Goal: Transaction & Acquisition: Purchase product/service

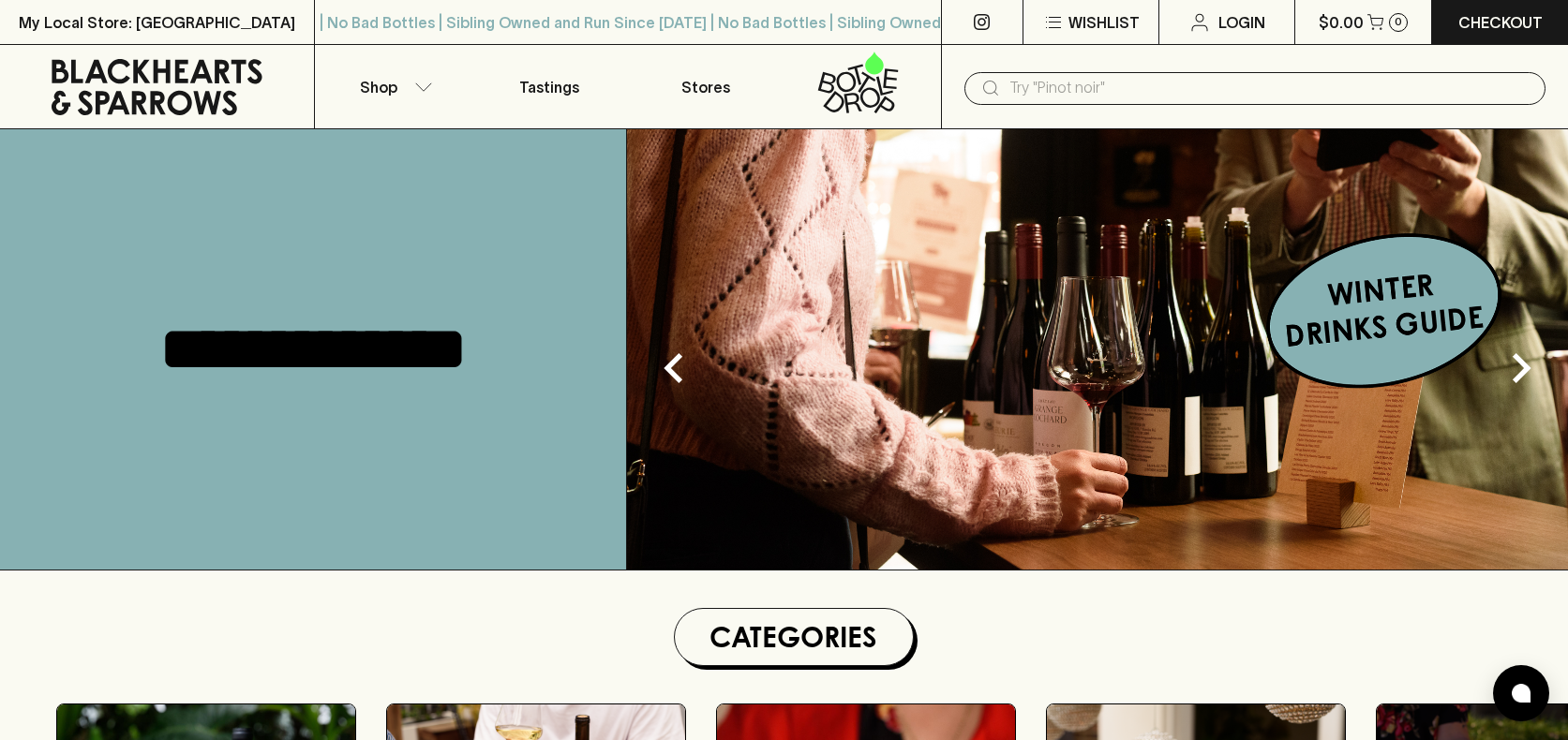
click at [1165, 87] on input "text" at bounding box center [1269, 88] width 521 height 30
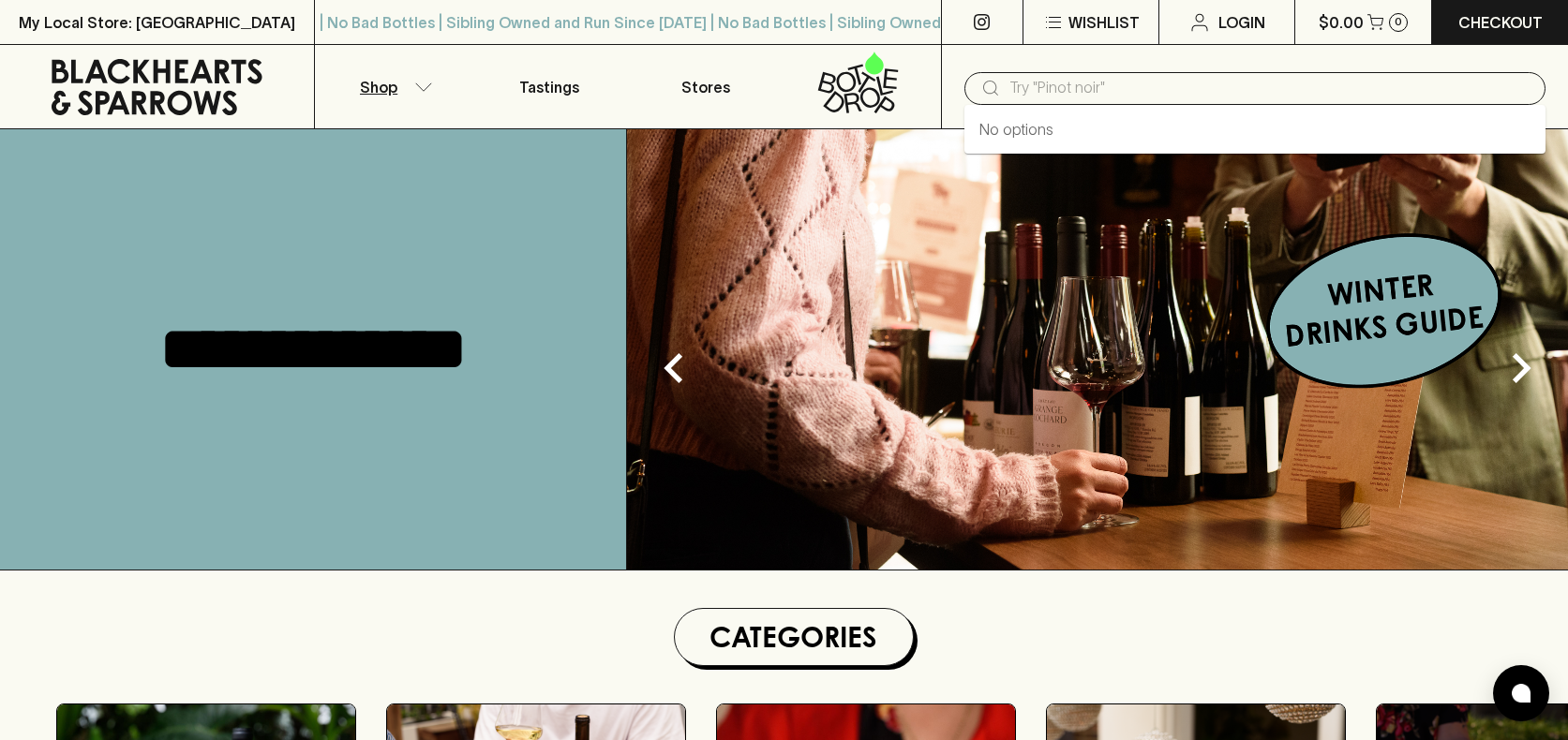
click at [411, 82] on button "Shop" at bounding box center [392, 86] width 157 height 84
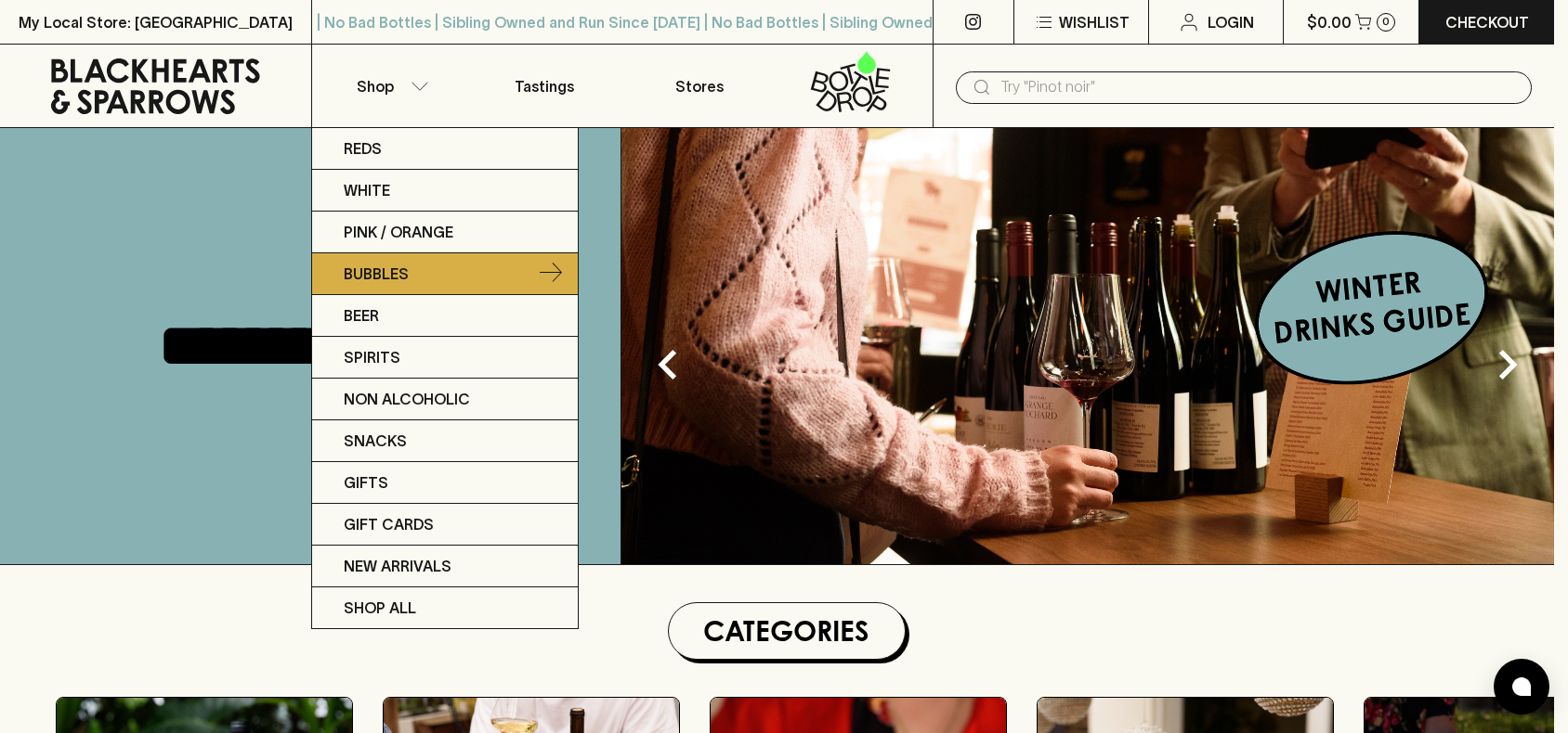
click at [390, 278] on p "Bubbles" at bounding box center [376, 273] width 65 height 22
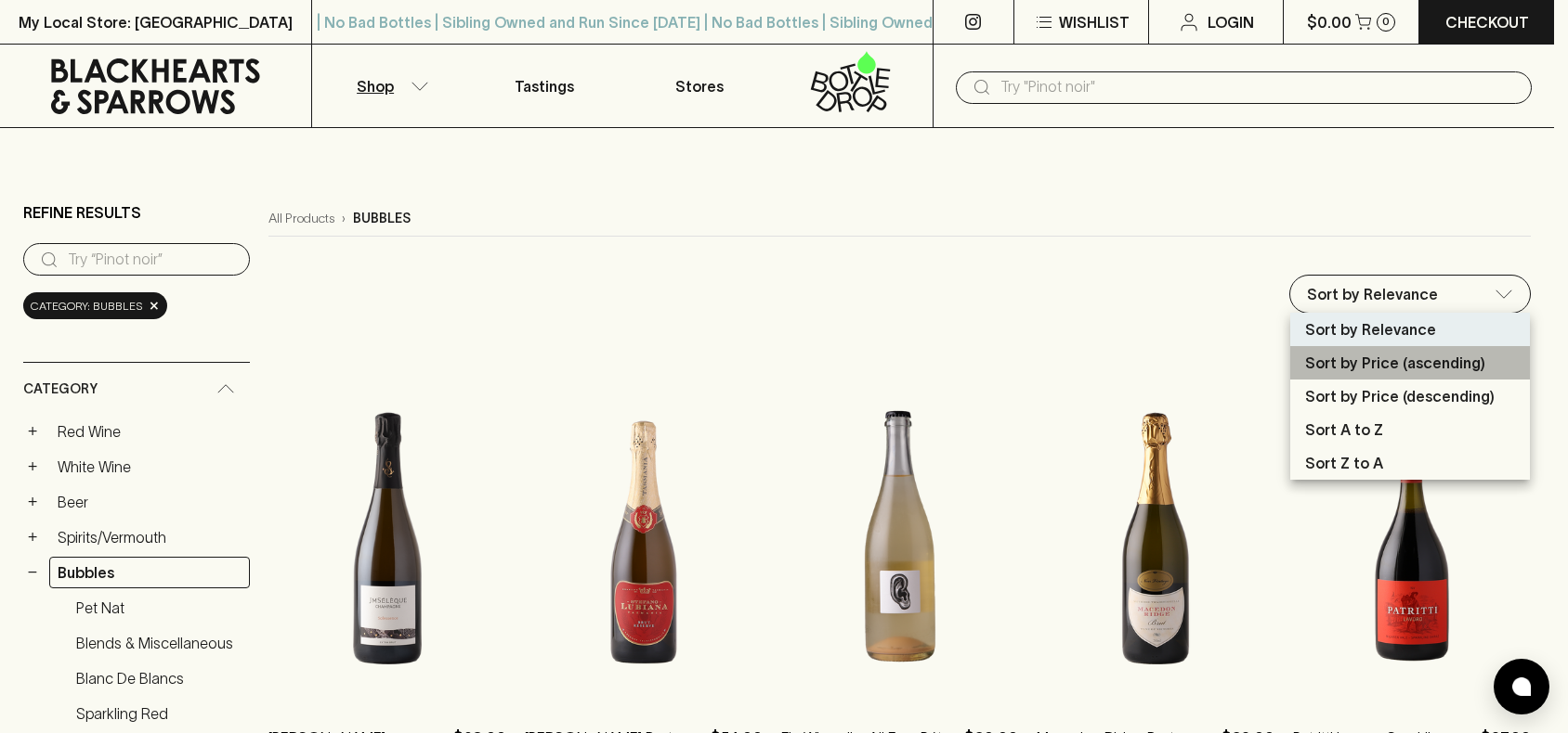
click at [1414, 366] on p "Sort by Price (ascending)" at bounding box center [1395, 363] width 181 height 22
type input "price:asc"
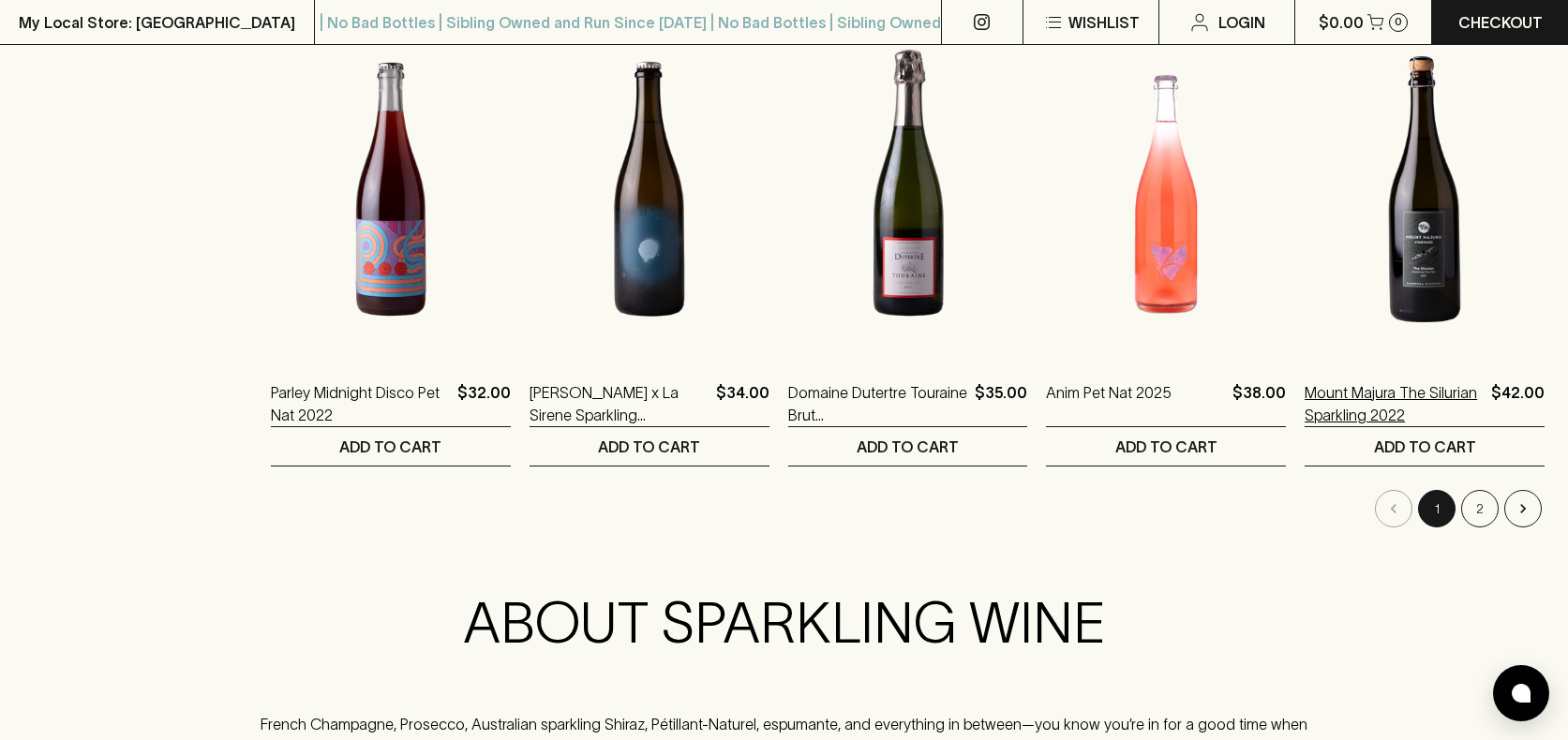
scroll to position [1850, 0]
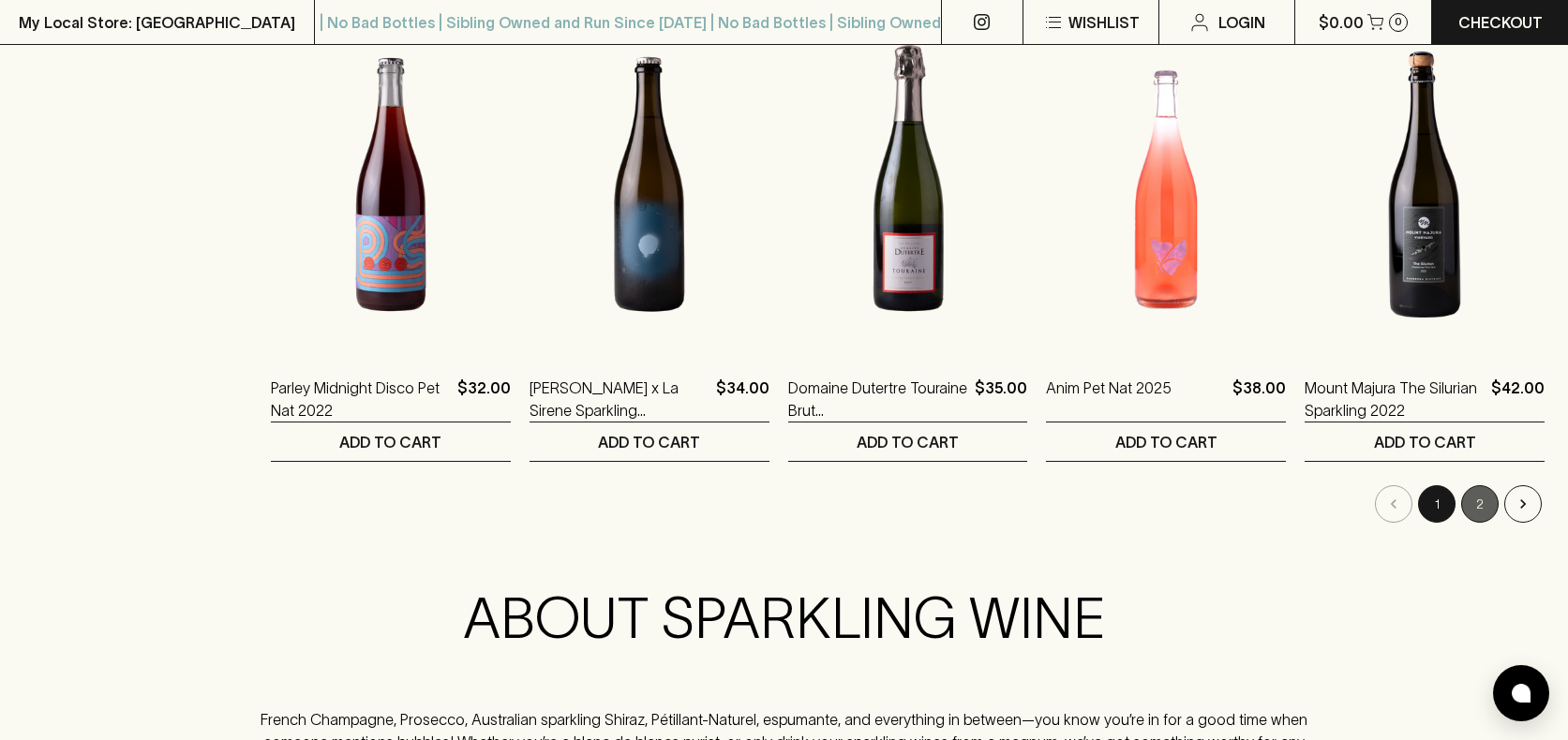
click at [1467, 503] on button "2" at bounding box center [1480, 504] width 38 height 38
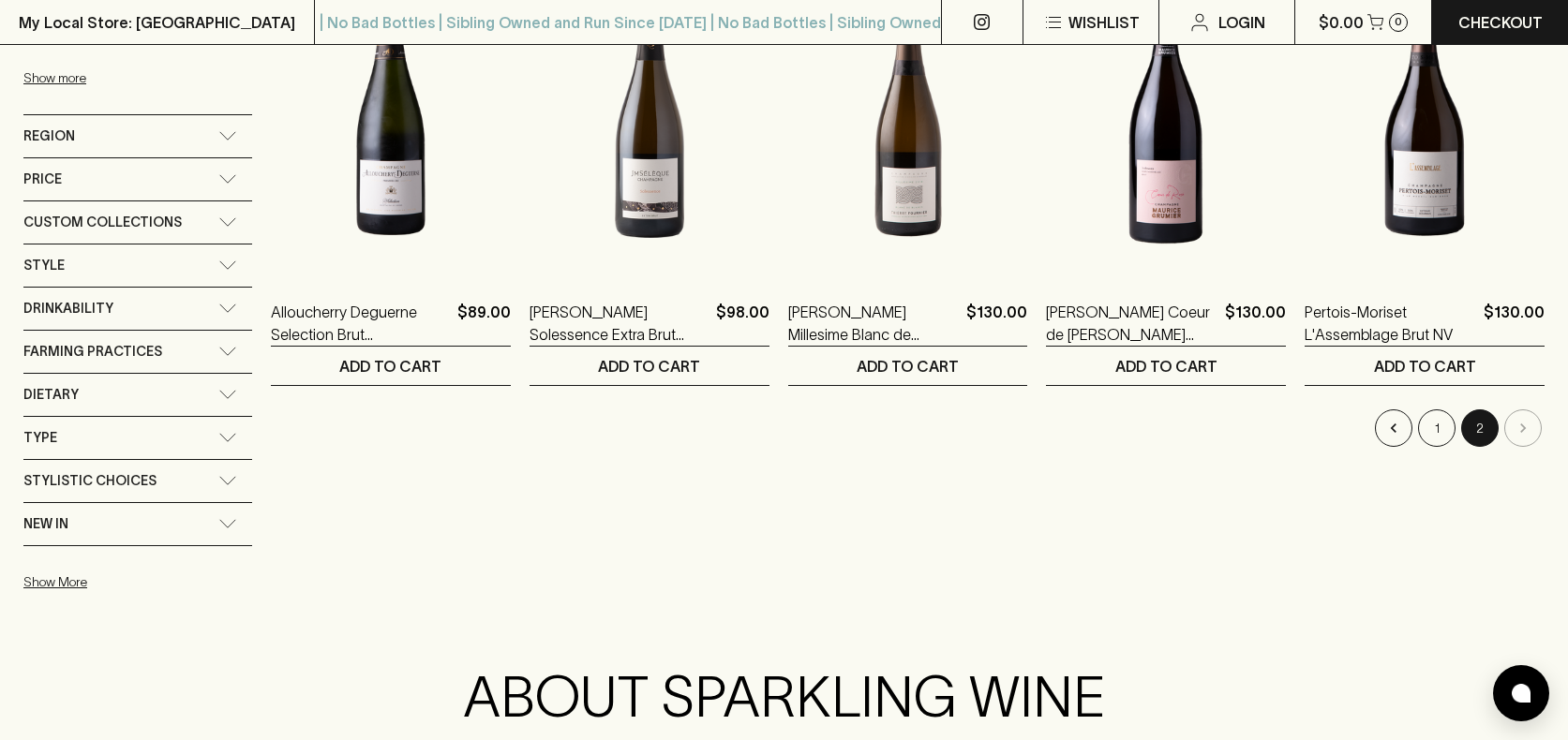
scroll to position [942, 0]
